Goal: Task Accomplishment & Management: Complete application form

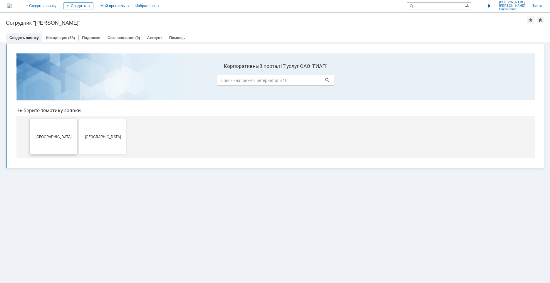
click at [56, 137] on span "[GEOGRAPHIC_DATA]" at bounding box center [54, 137] width 44 height 4
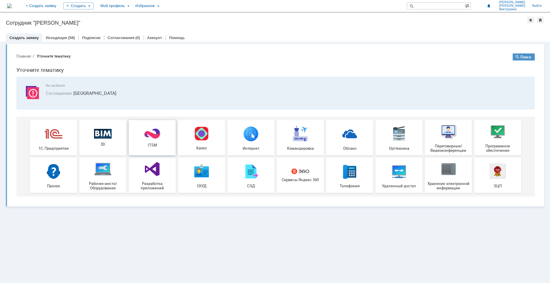
click at [157, 138] on img at bounding box center [152, 133] width 18 height 11
click at [253, 165] on img at bounding box center [251, 172] width 18 height 18
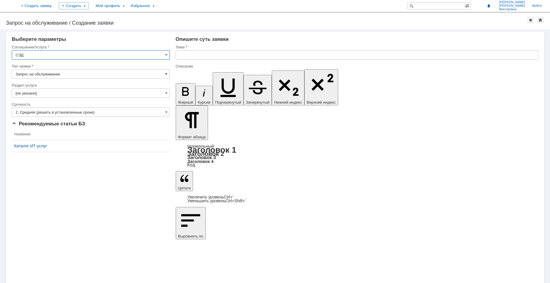
click at [167, 75] on span at bounding box center [166, 74] width 2 height 5
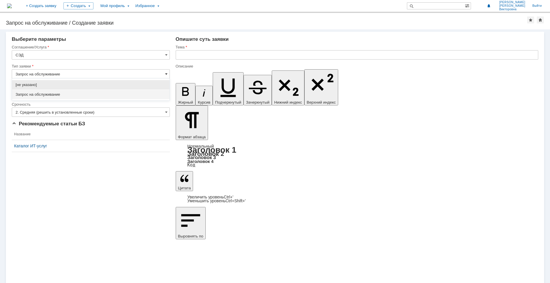
click at [167, 75] on span at bounding box center [166, 74] width 2 height 5
click at [143, 95] on span "Запрос на обслуживание" at bounding box center [91, 94] width 151 height 5
type input "Запрос на обслуживание"
click at [169, 94] on input "[не указано]" at bounding box center [91, 92] width 158 height 9
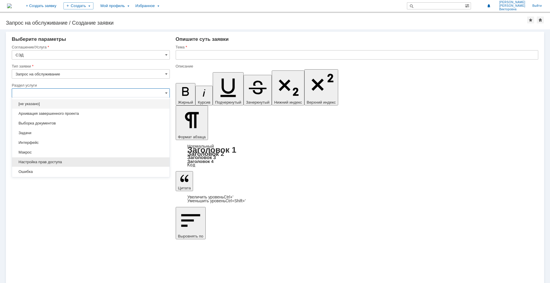
click at [87, 163] on span "Настройка прав доступа" at bounding box center [91, 162] width 151 height 5
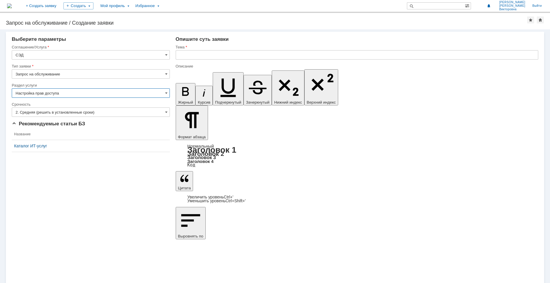
type input "Настройка прав доступа"
click at [167, 111] on span at bounding box center [166, 112] width 2 height 5
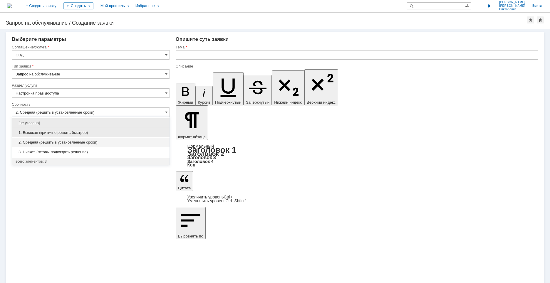
click at [52, 132] on span "1. Высокая (критично решить быстрее)" at bounding box center [91, 133] width 151 height 5
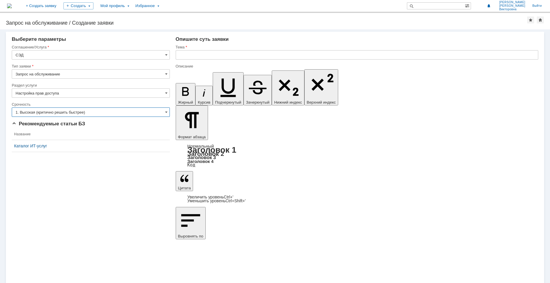
type input "1. Высокая (критично решить быстрее)"
drag, startPoint x: 305, startPoint y: 2061, endPoint x: 312, endPoint y: 2080, distance: 20.0
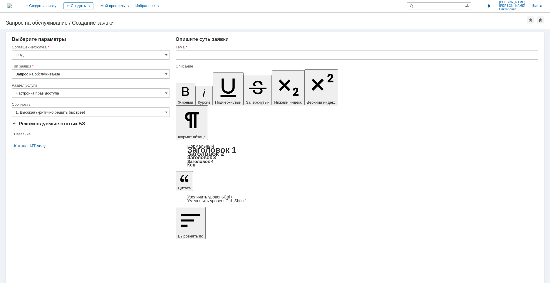
drag, startPoint x: 336, startPoint y: 2061, endPoint x: 339, endPoint y: 2075, distance: 14.4
drag, startPoint x: 304, startPoint y: 2063, endPoint x: 257, endPoint y: 2060, distance: 47.7
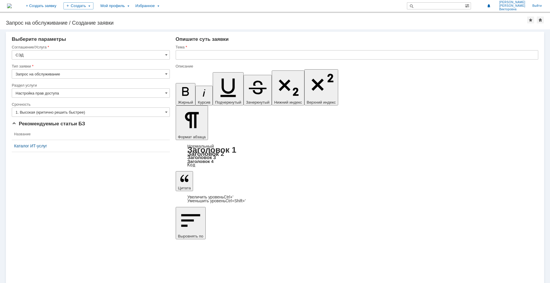
copy span "33770.24.05-502б-КМ1"
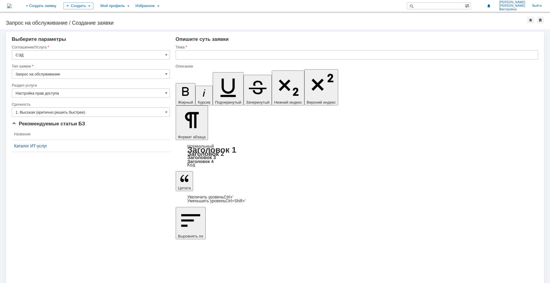
click at [256, 54] on input "text" at bounding box center [357, 54] width 363 height 9
type input "Гродно РД"
